Goal: Task Accomplishment & Management: Use online tool/utility

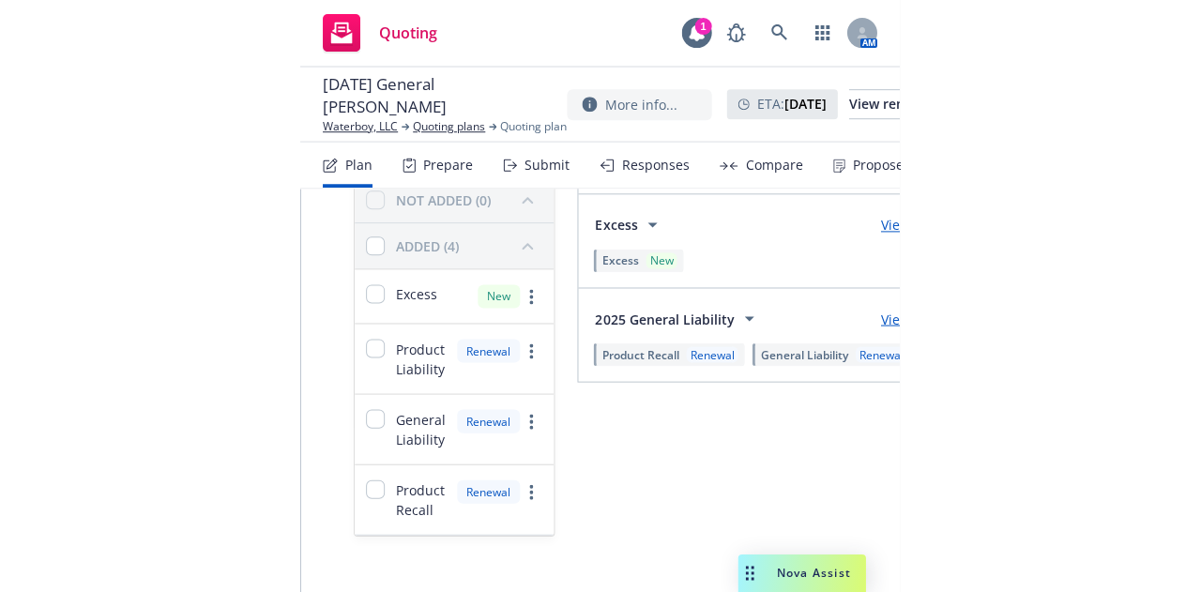
scroll to position [113, 0]
